Goal: Navigation & Orientation: Find specific page/section

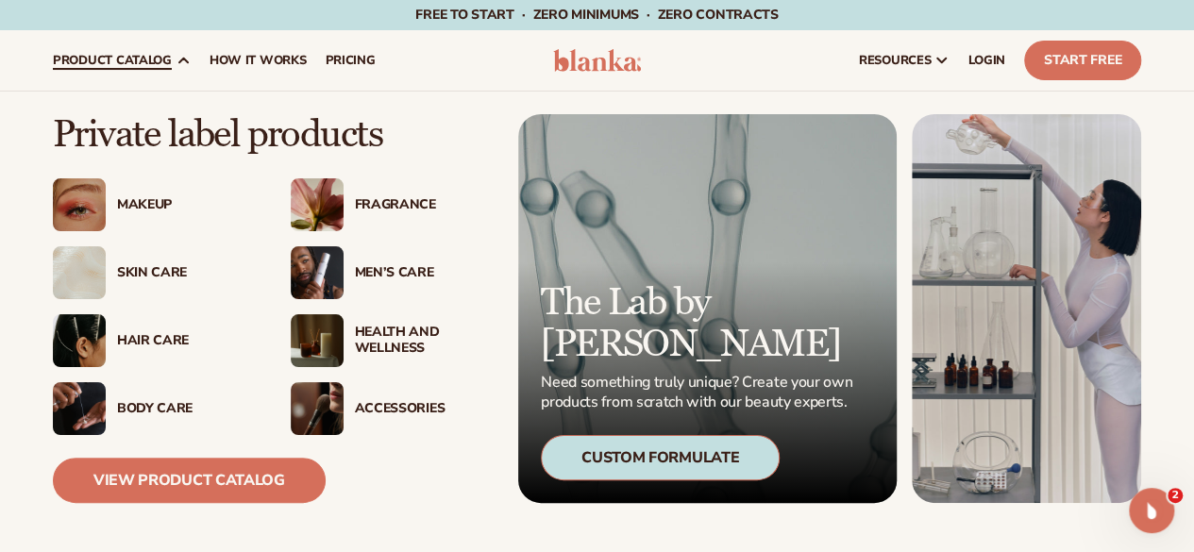
click at [399, 211] on div "Fragrance" at bounding box center [423, 205] width 136 height 16
